Goal: Find specific page/section: Find specific page/section

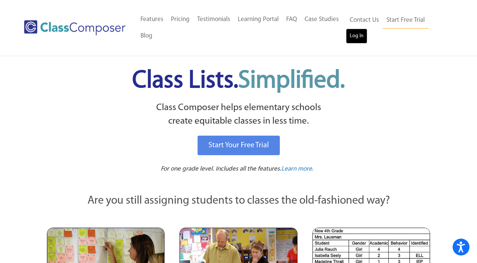
click at [359, 35] on link "Log In" at bounding box center [356, 36] width 21 height 15
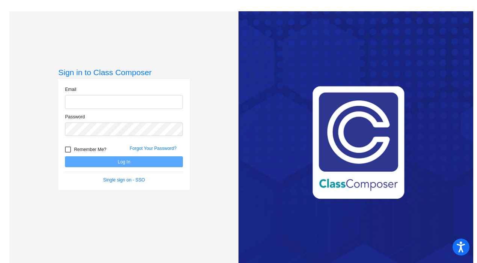
type input "[EMAIL_ADDRESS][DOMAIN_NAME]"
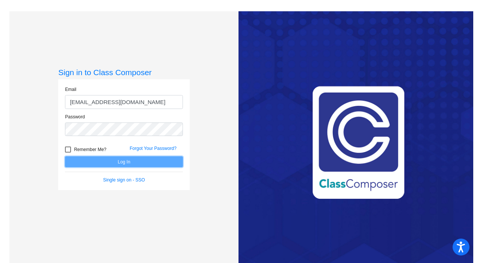
click at [127, 163] on button "Log In" at bounding box center [124, 161] width 118 height 11
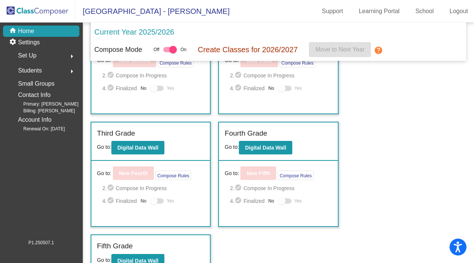
scroll to position [205, 0]
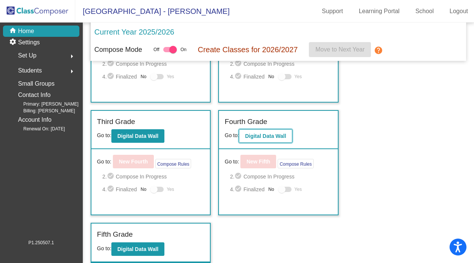
click at [276, 136] on b "Digital Data Wall" at bounding box center [265, 136] width 41 height 6
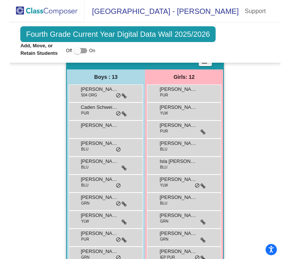
scroll to position [256, 0]
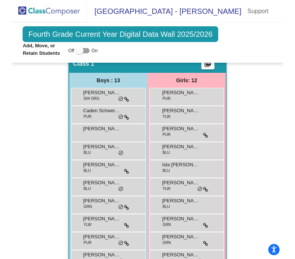
scroll to position [241, 0]
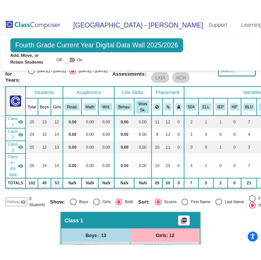
scroll to position [0, 0]
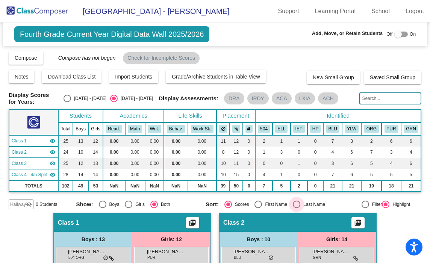
click at [295, 203] on div "Select an option" at bounding box center [297, 205] width 8 height 8
click at [296, 208] on input "Last Name" at bounding box center [296, 208] width 0 height 0
radio input "true"
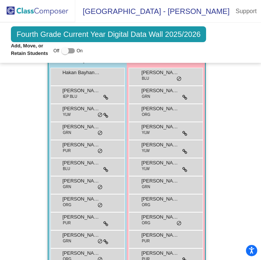
scroll to position [891, 0]
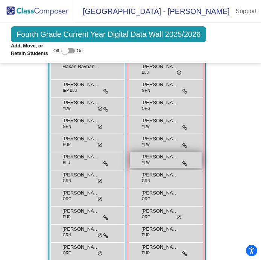
click at [170, 153] on span "Adelynn Jacobsen" at bounding box center [160, 157] width 38 height 8
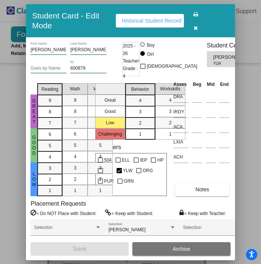
click at [197, 27] on icon "button" at bounding box center [196, 27] width 4 height 5
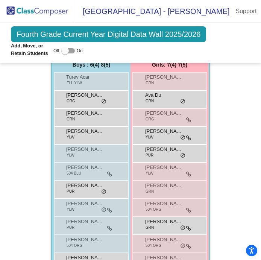
scroll to position [1166, 0]
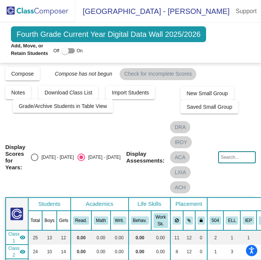
scroll to position [0, 0]
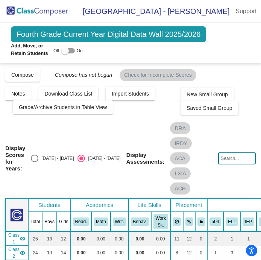
click at [224, 152] on input "text" at bounding box center [237, 158] width 38 height 12
type input "Seltzer"
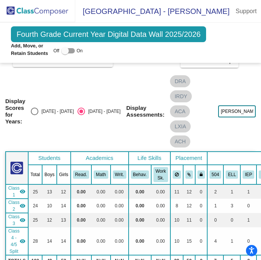
scroll to position [57, 0]
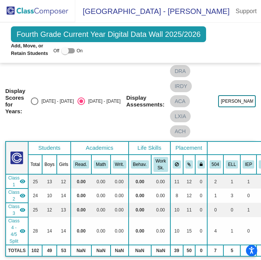
click at [41, 11] on img at bounding box center [37, 11] width 75 height 22
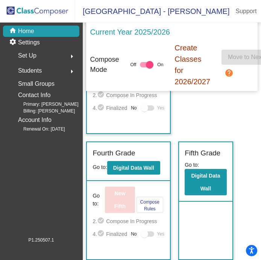
scroll to position [601, 0]
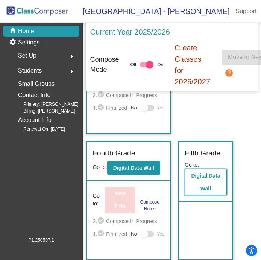
click at [209, 185] on b "Digital Data Wall" at bounding box center [205, 182] width 29 height 19
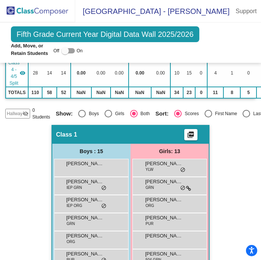
scroll to position [222, 0]
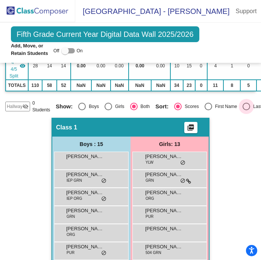
click at [247, 103] on div "Select an option" at bounding box center [247, 107] width 8 height 8
click at [246, 110] on input "Last Name" at bounding box center [246, 110] width 0 height 0
radio input "true"
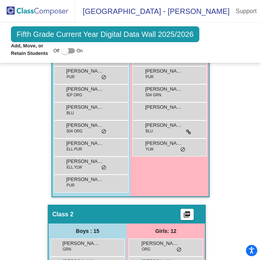
scroll to position [451, 0]
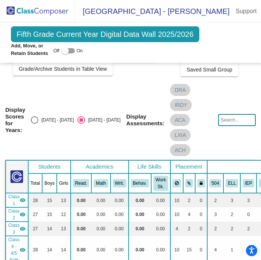
scroll to position [31, 0]
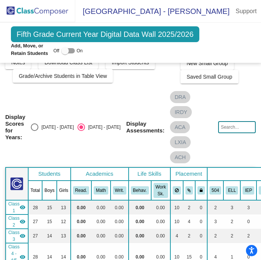
click at [221, 121] on input "text" at bounding box center [237, 127] width 38 height 12
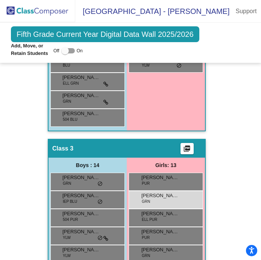
scroll to position [841, 0]
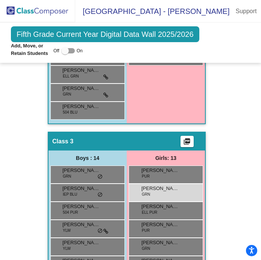
type input "ella"
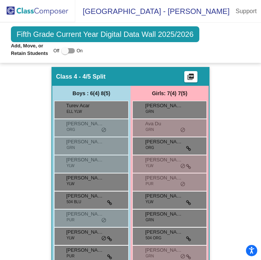
scroll to position [1200, 0]
